Goal: Task Accomplishment & Management: Manage account settings

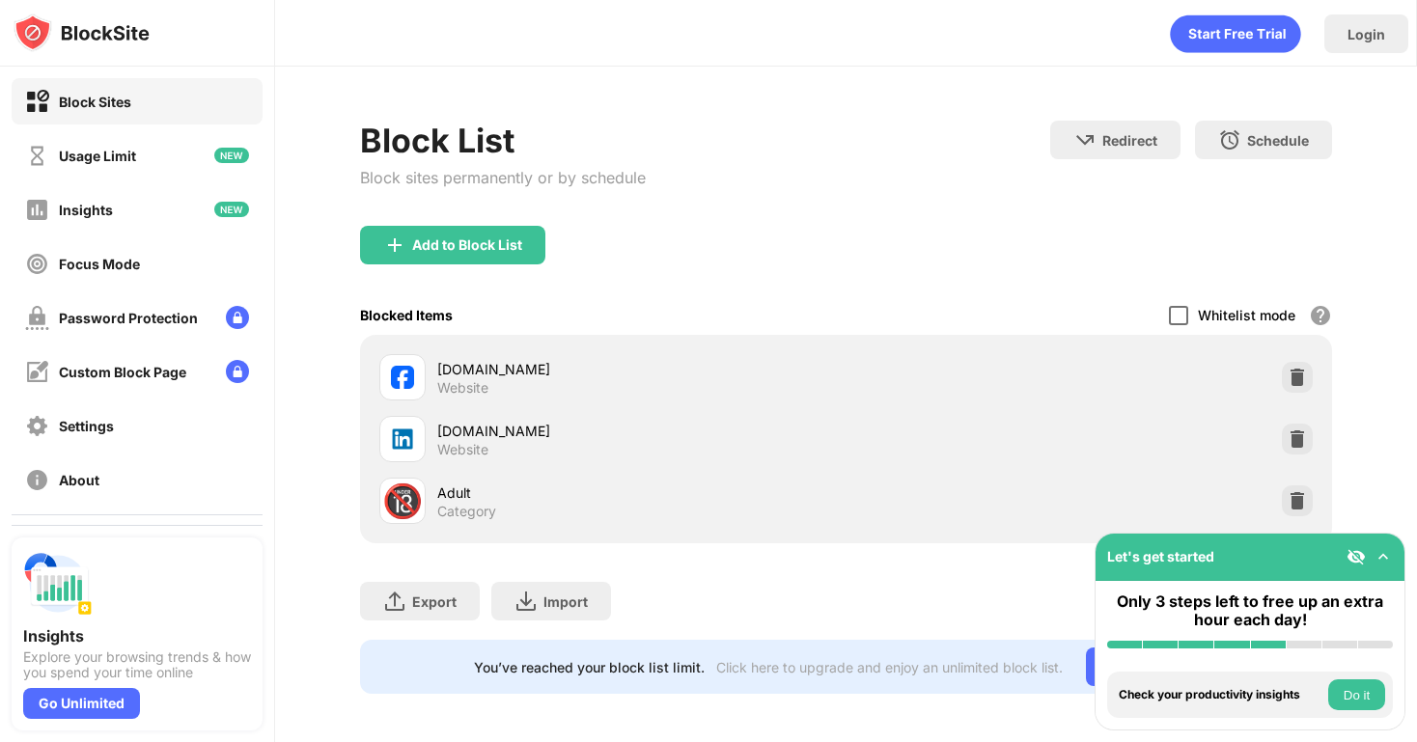
click at [1189, 311] on div "Whitelist mode Block all websites except for those in your whitelist. Whitelist…" at bounding box center [1250, 315] width 163 height 40
click at [1180, 324] on div "Whitelist mode Block all websites except for those in your whitelist. Whitelist…" at bounding box center [1250, 315] width 163 height 40
click at [1180, 322] on div at bounding box center [1178, 315] width 19 height 19
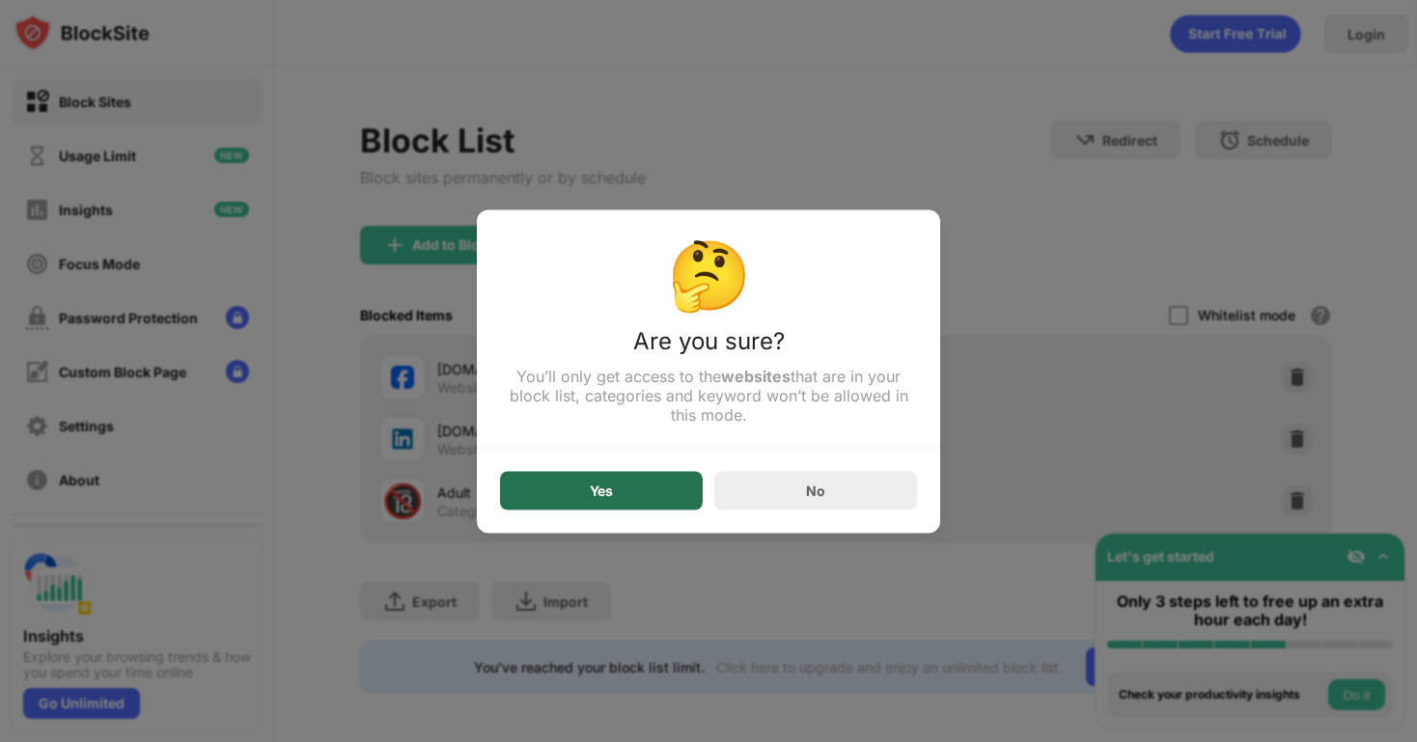
click at [619, 491] on div "Yes" at bounding box center [601, 490] width 203 height 39
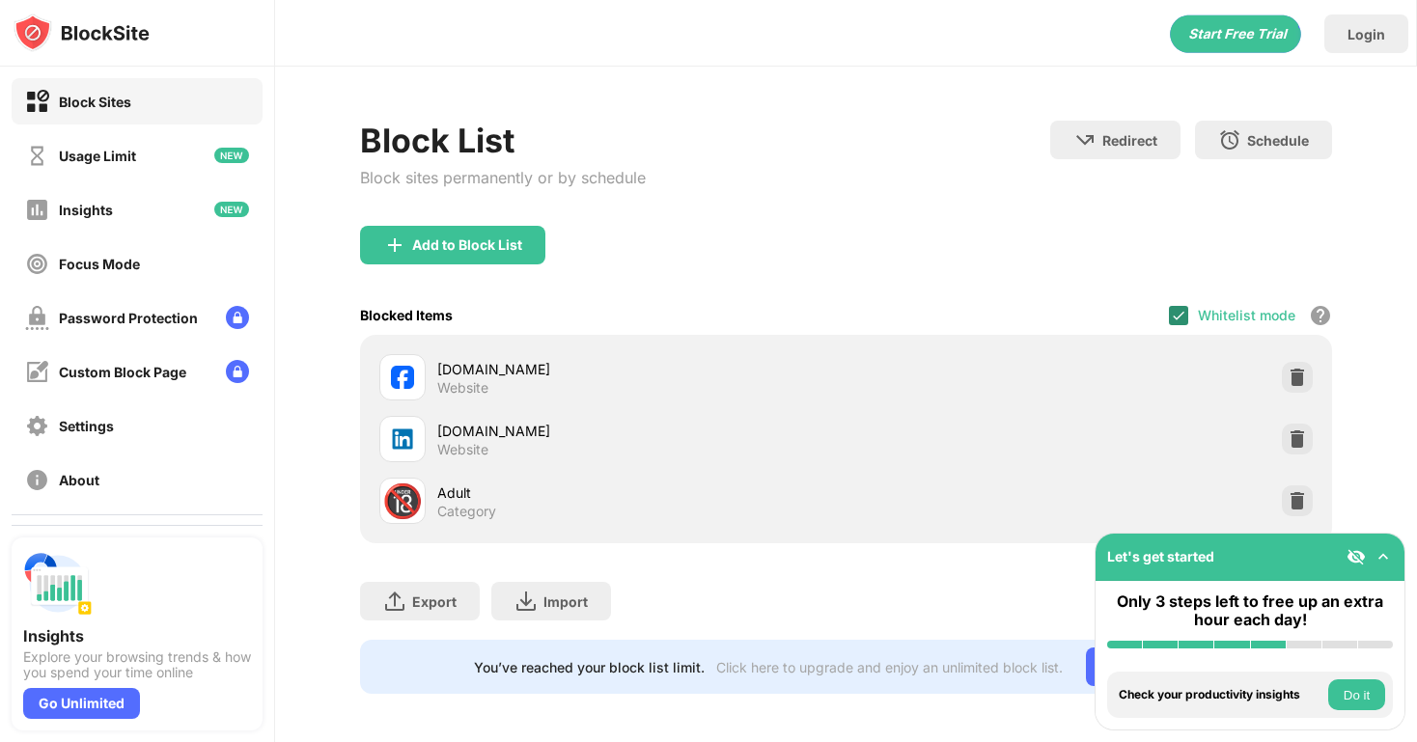
click at [1179, 312] on img at bounding box center [1178, 315] width 15 height 15
click at [1180, 315] on div at bounding box center [1178, 315] width 19 height 19
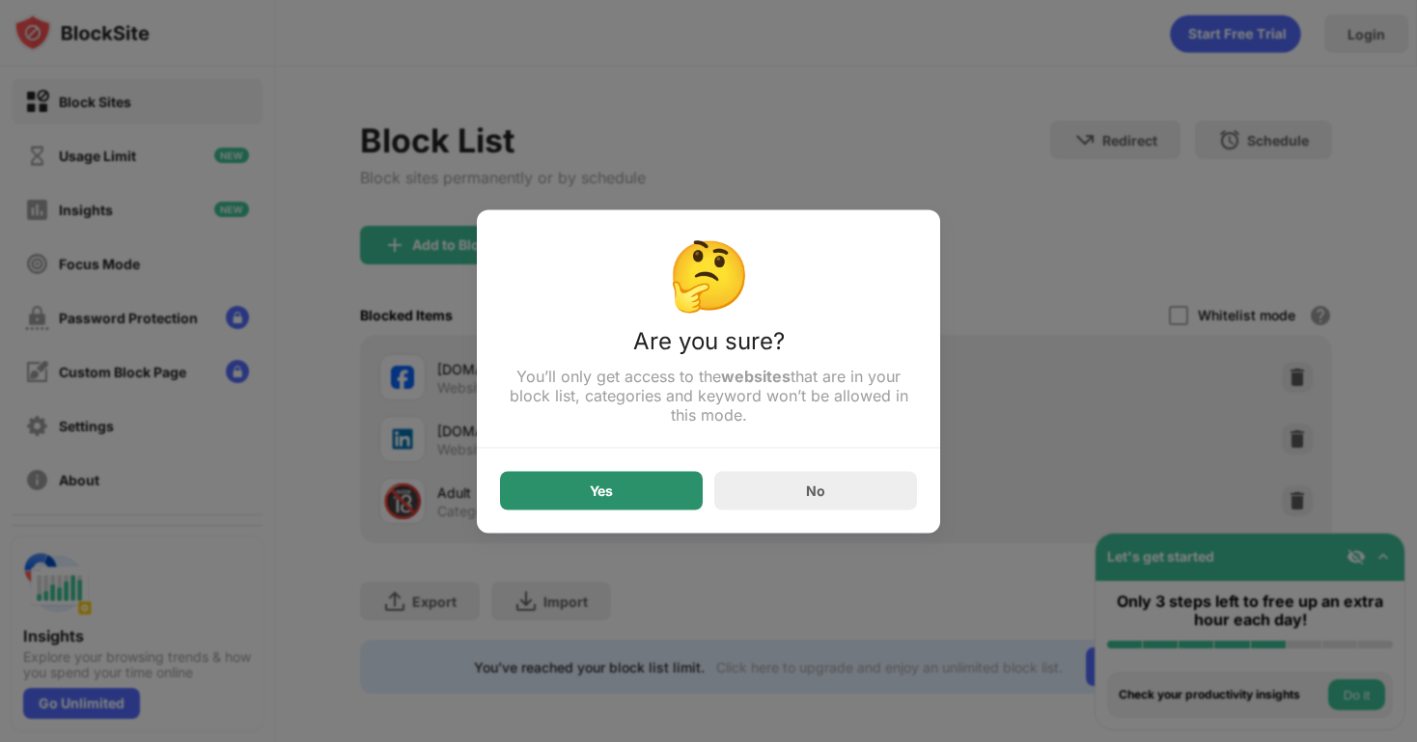
click at [531, 502] on div "Yes" at bounding box center [601, 490] width 203 height 39
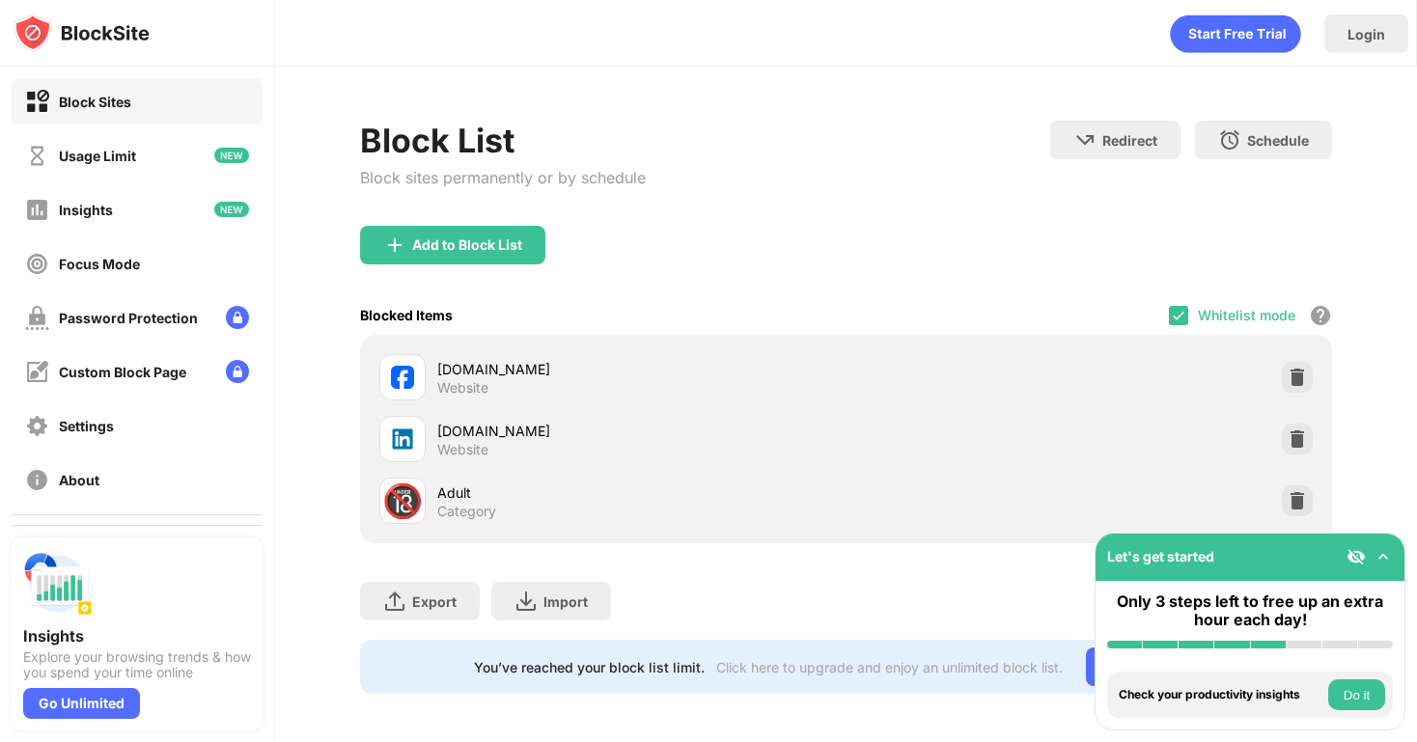
click at [1173, 299] on div "Whitelist mode Block all websites except for those in your whitelist. Whitelist…" at bounding box center [1250, 315] width 163 height 40
click at [1182, 310] on img at bounding box center [1178, 315] width 15 height 15
click at [1180, 317] on div at bounding box center [1178, 315] width 19 height 19
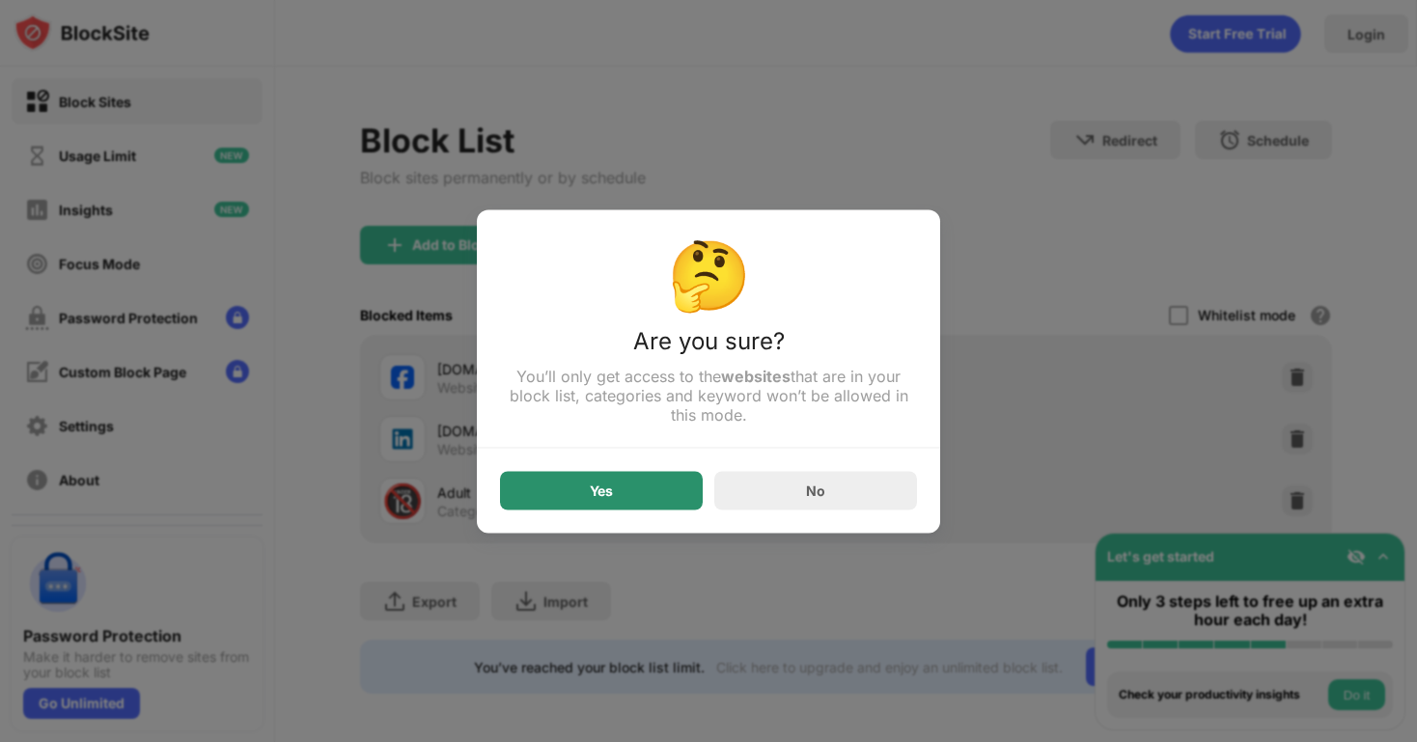
click at [680, 507] on div "Yes" at bounding box center [601, 490] width 203 height 39
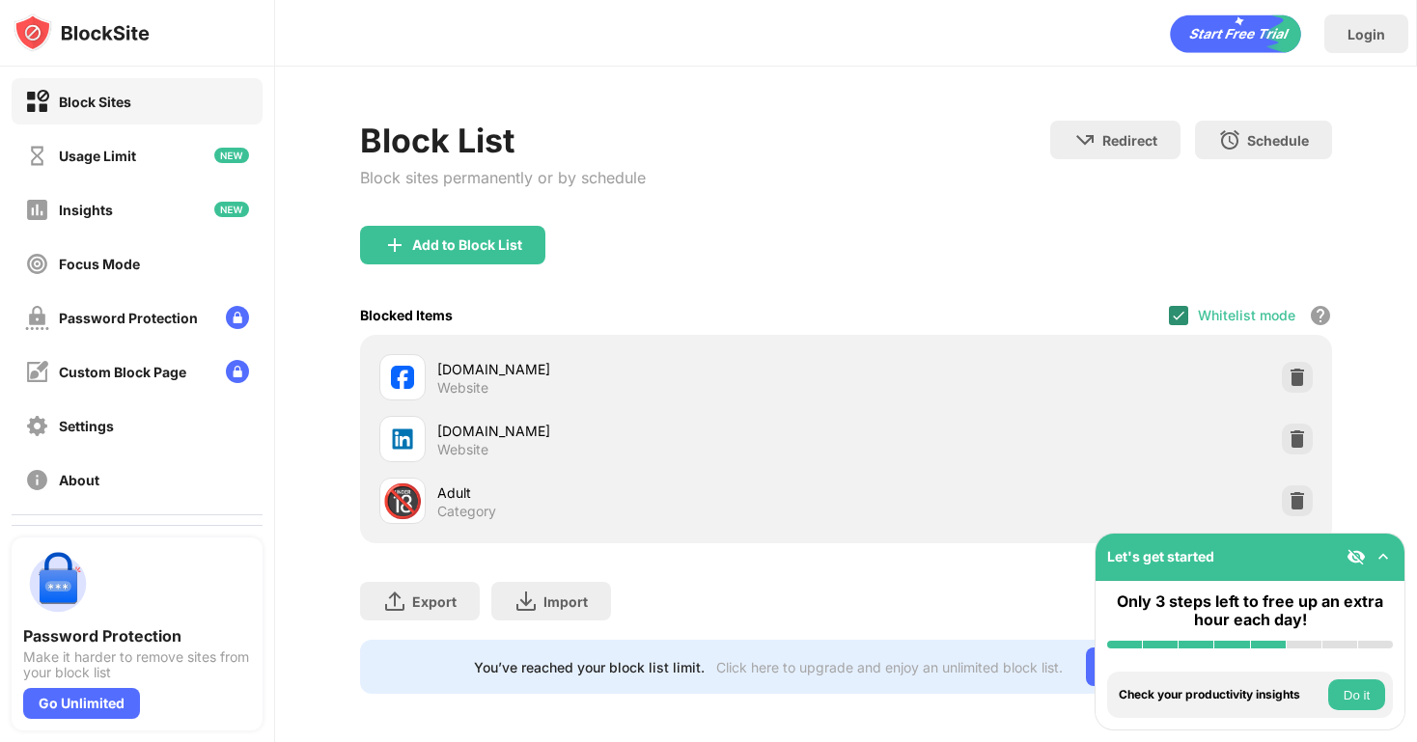
click at [1178, 306] on div at bounding box center [1178, 315] width 19 height 19
